Goal: Transaction & Acquisition: Purchase product/service

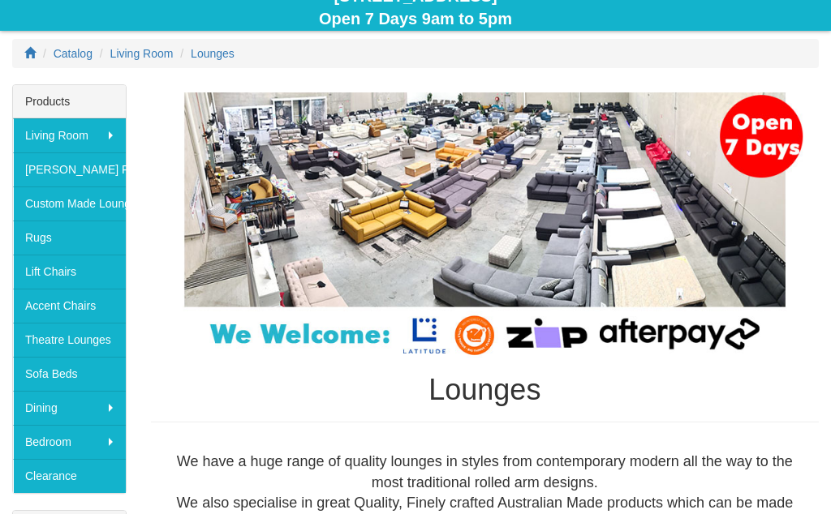
scroll to position [215, 0]
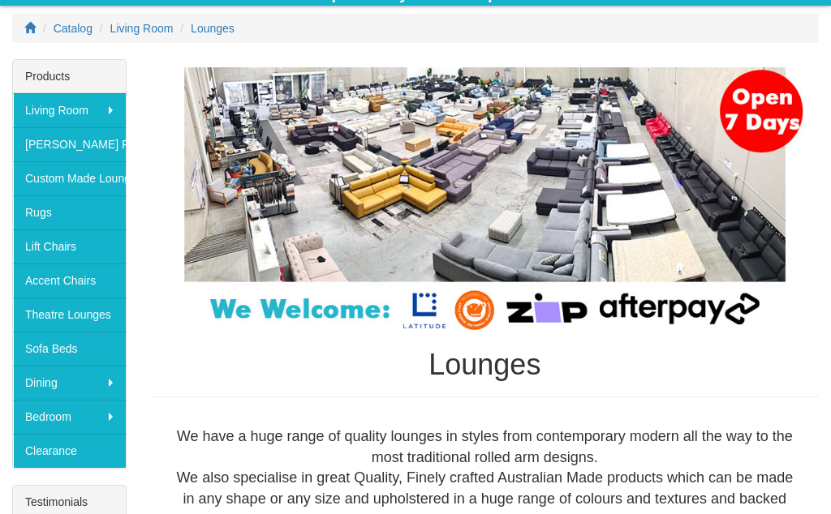
click at [69, 453] on link "Clearance" at bounding box center [69, 451] width 113 height 34
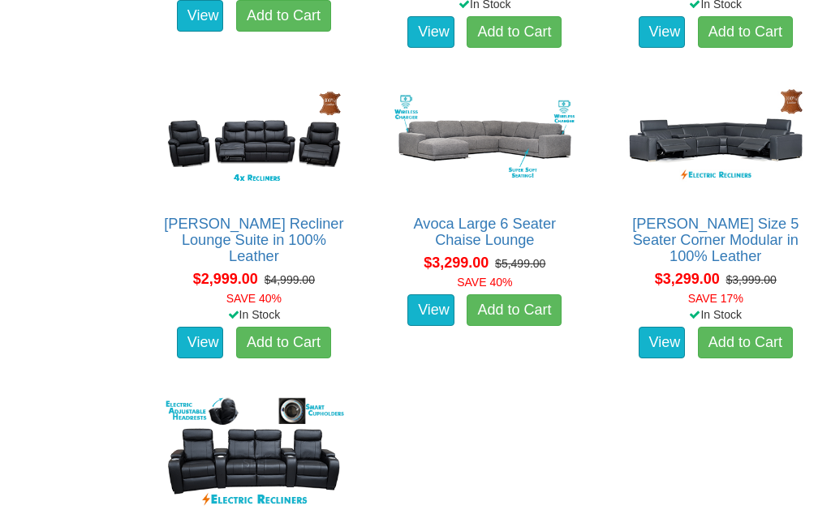
scroll to position [1173, 0]
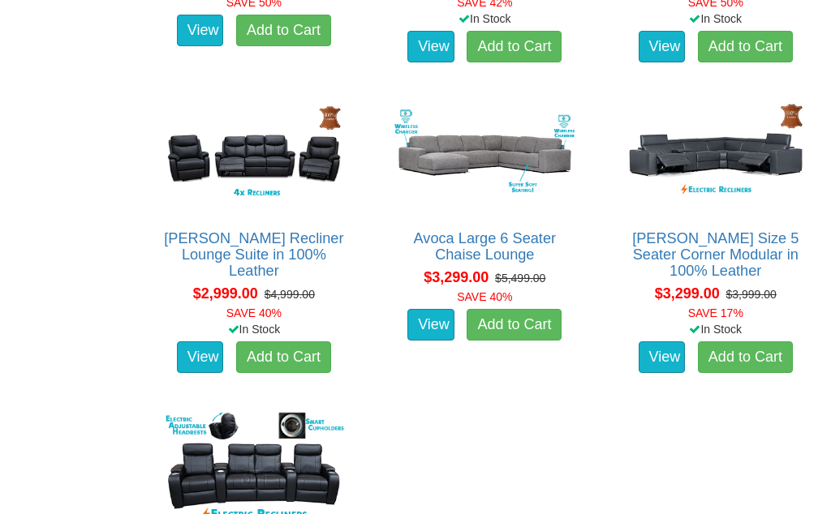
click at [239, 158] on img at bounding box center [254, 155] width 188 height 116
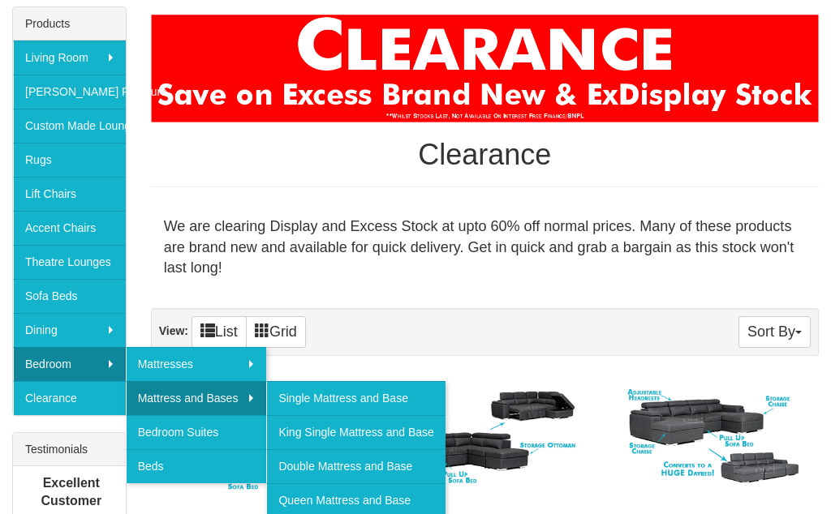
scroll to position [269, 0]
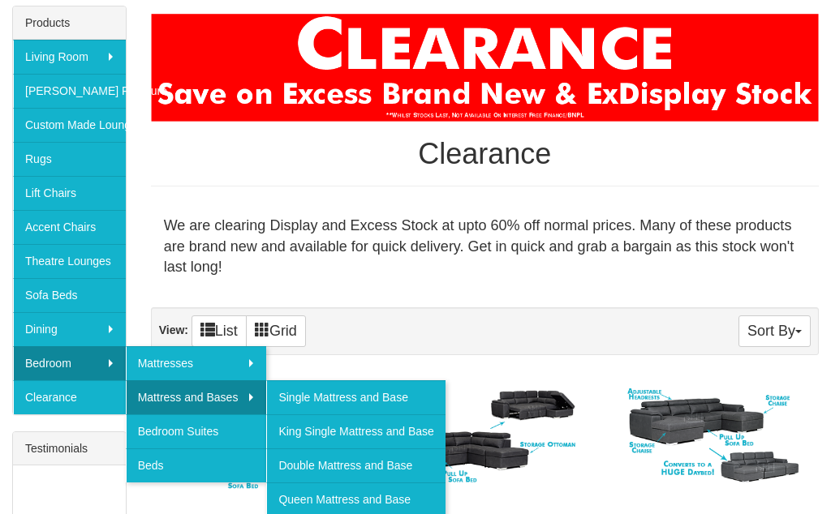
click at [385, 466] on link "Double Mattress and Base" at bounding box center [355, 466] width 179 height 34
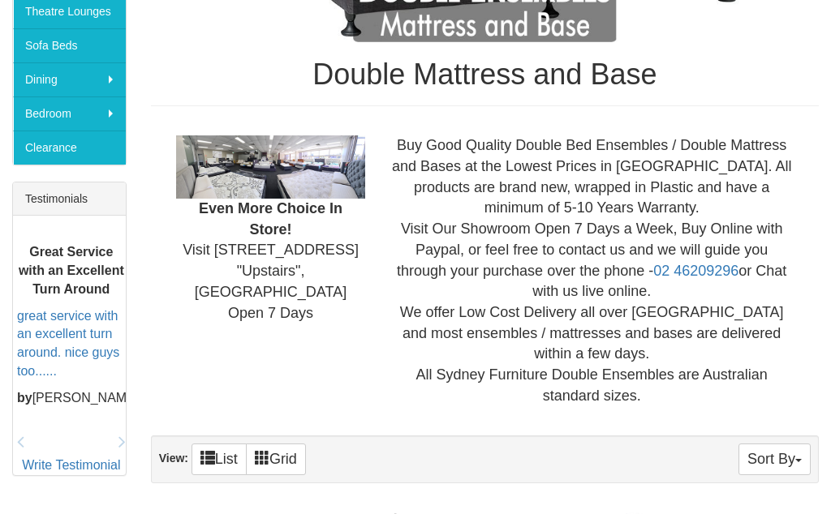
scroll to position [518, 0]
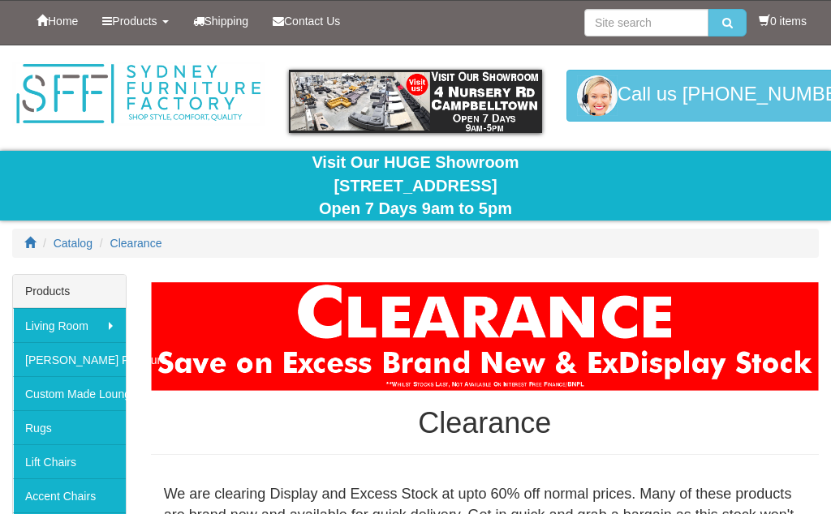
scroll to position [343, 0]
